Goal: Task Accomplishment & Management: Manage account settings

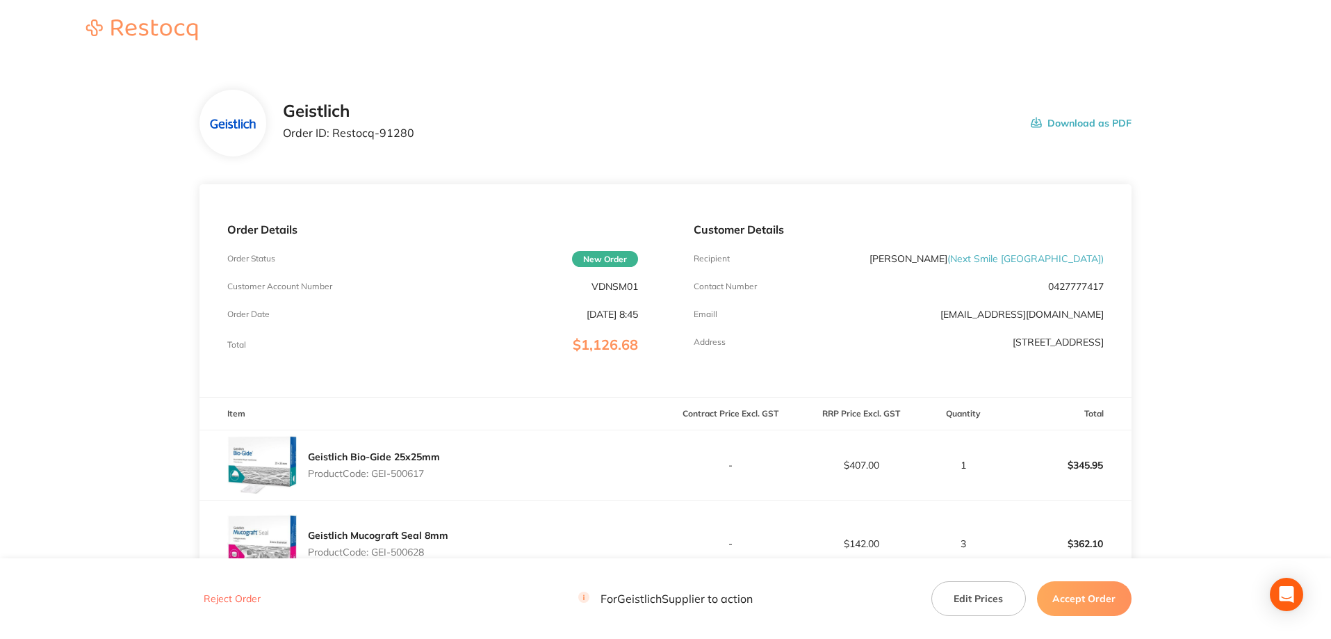
click at [614, 298] on div "Order Details Order Status New Order Customer Account Number VDNSM01 Order Date…" at bounding box center [432, 290] width 466 height 213
click at [618, 288] on p "VDNSM01" at bounding box center [614, 286] width 47 height 11
copy p "VDNSM01"
drag, startPoint x: 450, startPoint y: 151, endPoint x: 331, endPoint y: 142, distance: 119.2
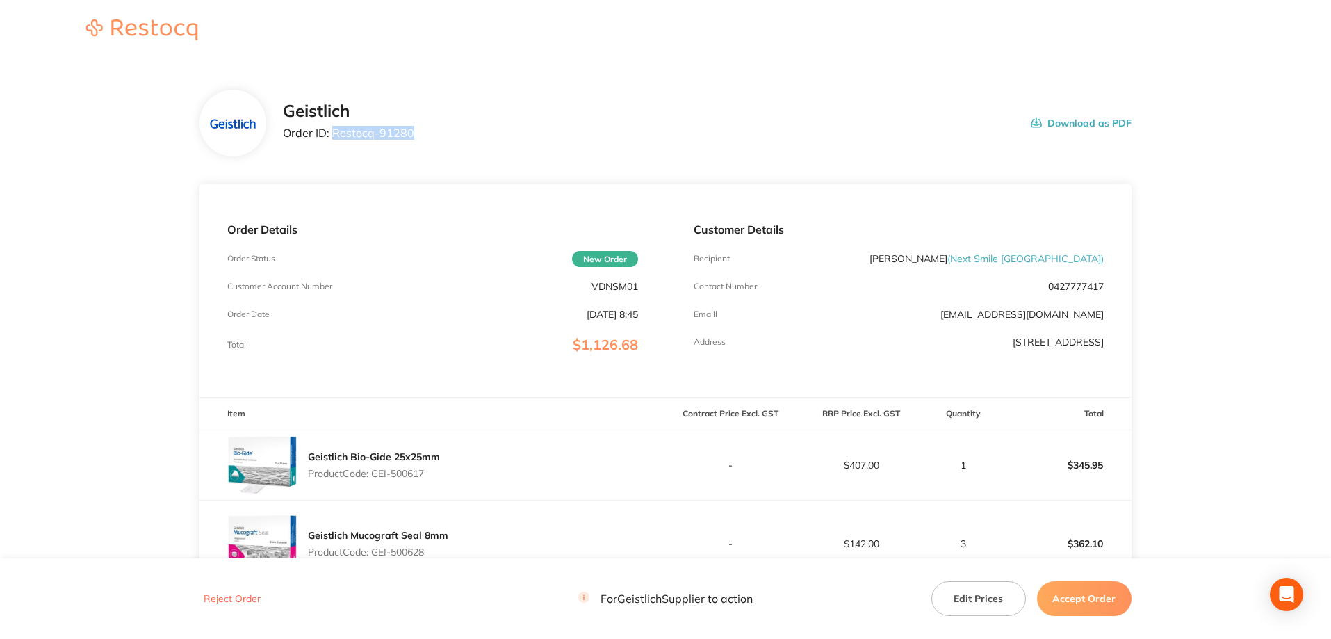
click at [331, 142] on div "Geistlich Order ID: Restocq- 91280 Download as PDF" at bounding box center [665, 123] width 932 height 67
copy p "Restocq- 91280"
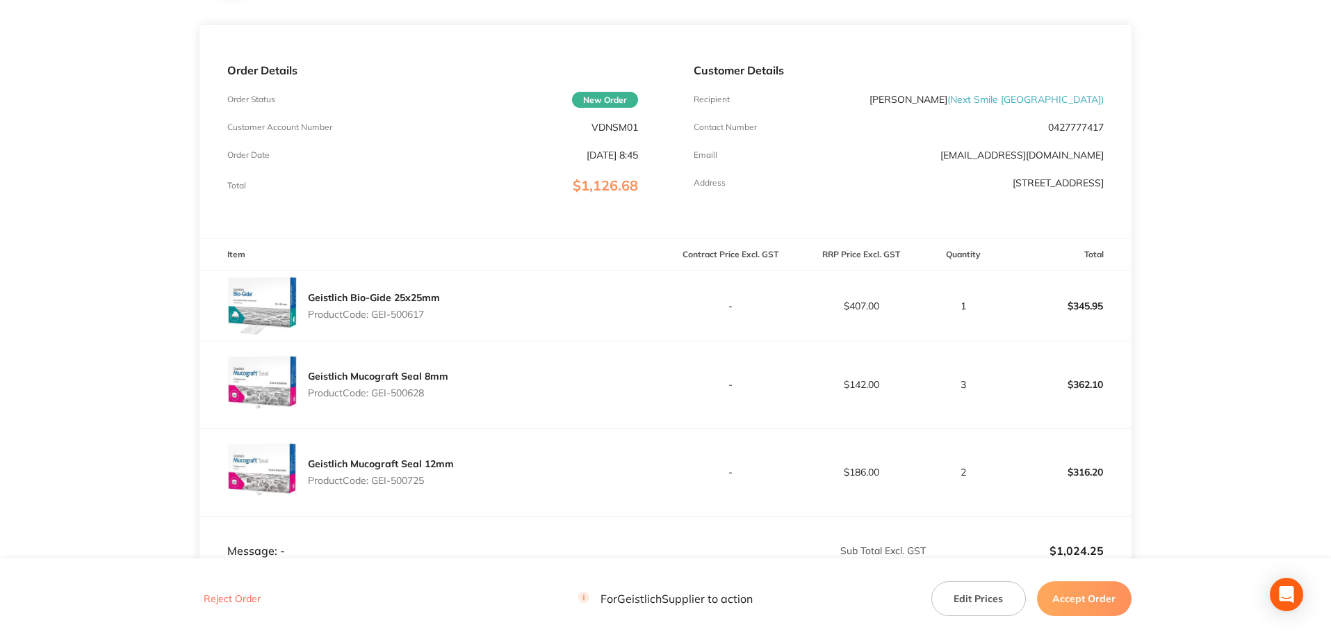
scroll to position [347, 0]
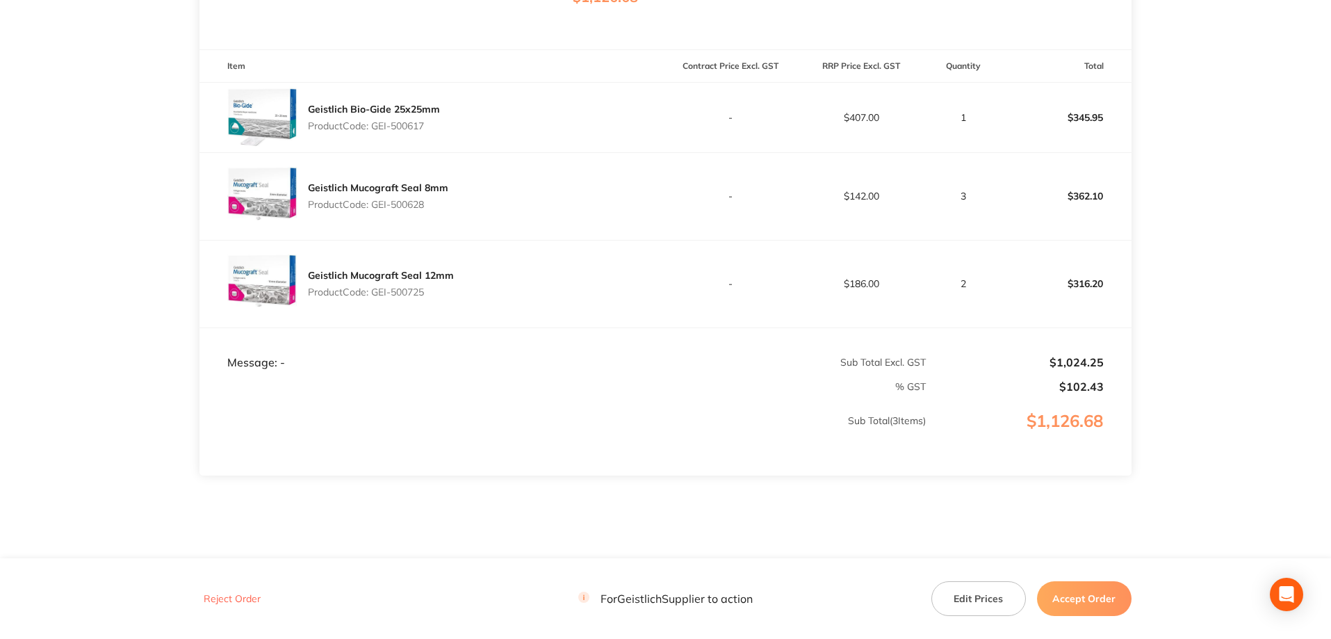
click at [1081, 598] on button "Accept Order" at bounding box center [1084, 598] width 94 height 35
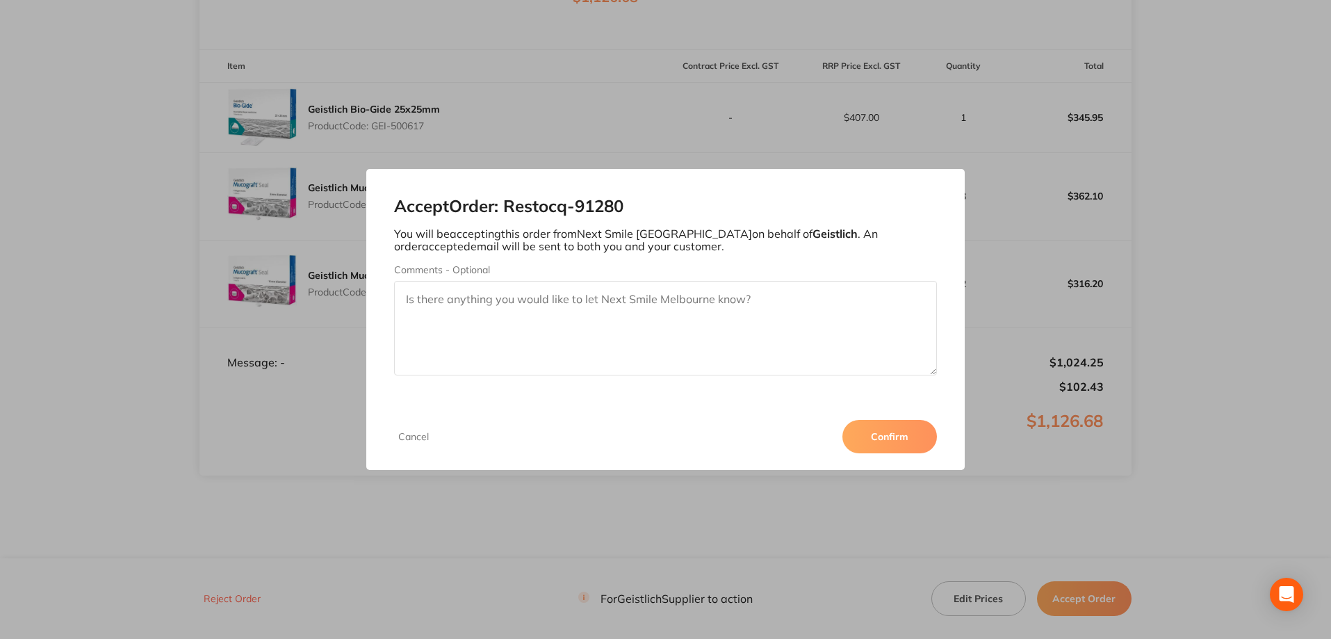
click at [896, 447] on button "Confirm" at bounding box center [889, 436] width 94 height 33
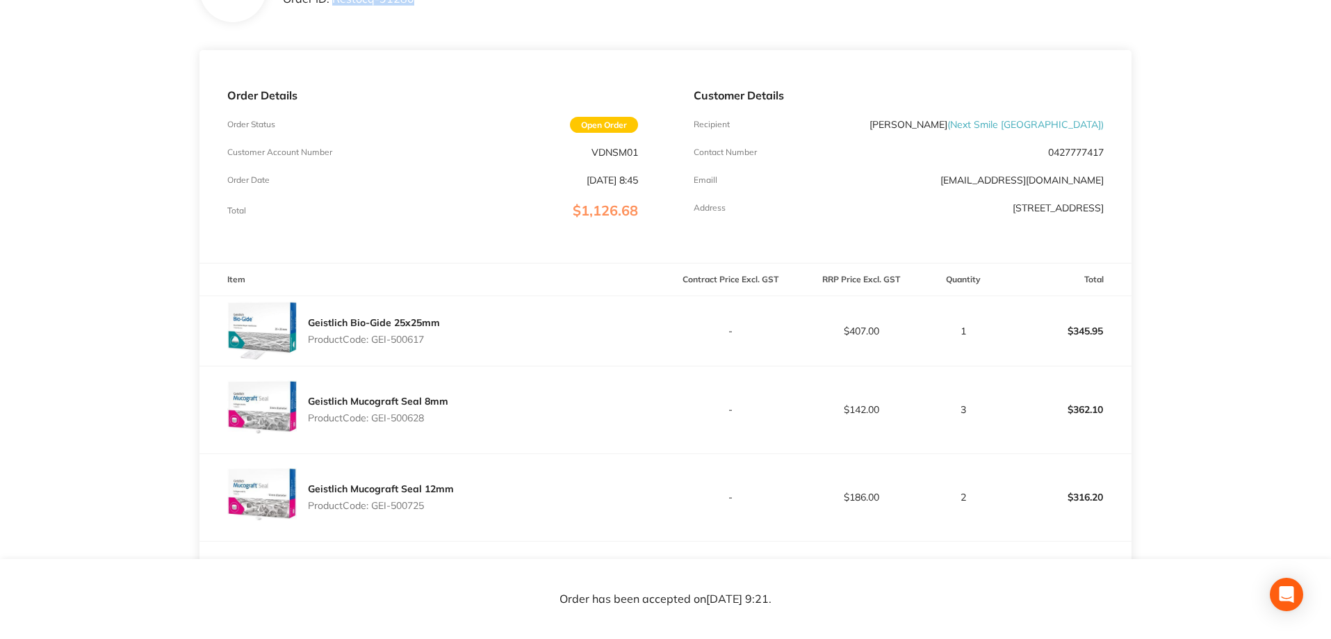
scroll to position [0, 0]
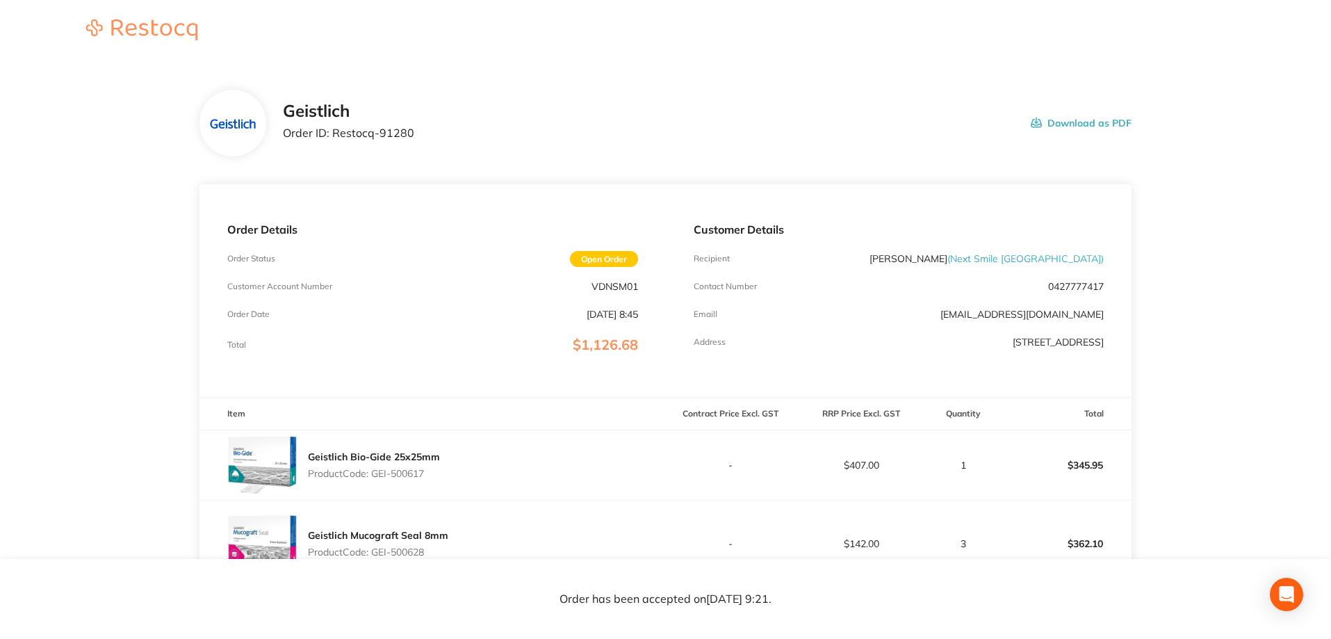
drag, startPoint x: 652, startPoint y: 249, endPoint x: 717, endPoint y: 191, distance: 87.1
click at [650, 249] on div "Order Details Order Status Open Order Customer Account Number VDNSM01 Order Dat…" at bounding box center [432, 290] width 466 height 213
